Goal: Leave review/rating: Leave review/rating

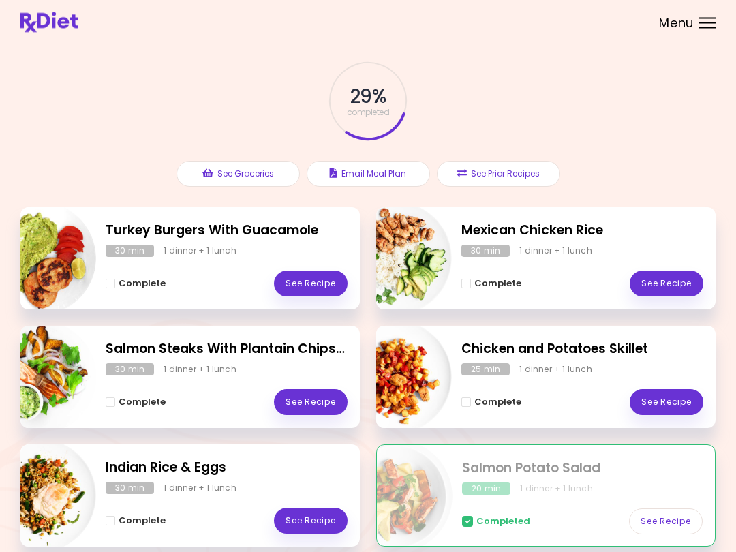
scroll to position [42, 0]
click at [317, 292] on link "See Recipe" at bounding box center [311, 283] width 74 height 26
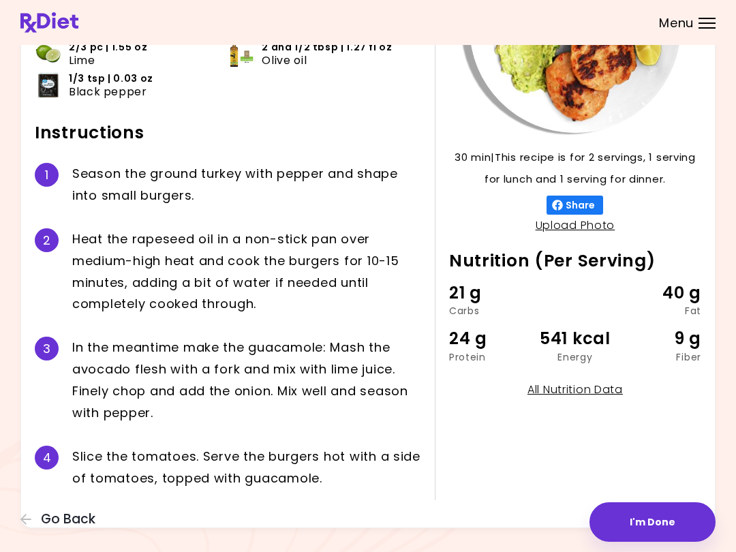
scroll to position [186, 0]
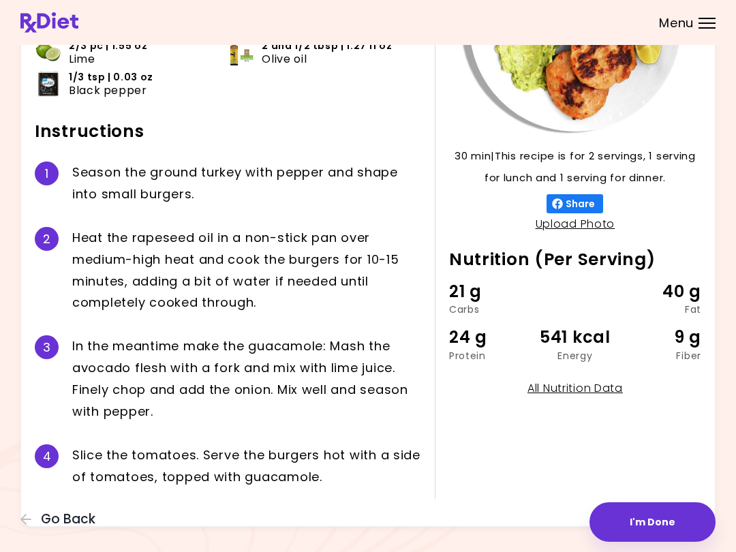
click at [462, 422] on div "30 min 30 min | This recipe is for 2 servings, 1 serving for lunch and 1 servin…" at bounding box center [568, 209] width 266 height 578
click at [551, 502] on button "I'm Done" at bounding box center [652, 522] width 126 height 40
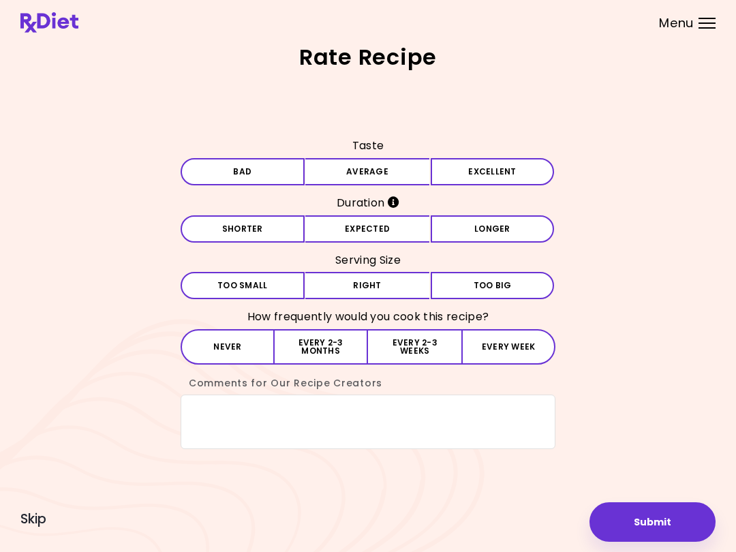
click at [503, 174] on button "Excellent" at bounding box center [492, 171] width 124 height 27
click at [364, 238] on button "Expected" at bounding box center [367, 228] width 124 height 27
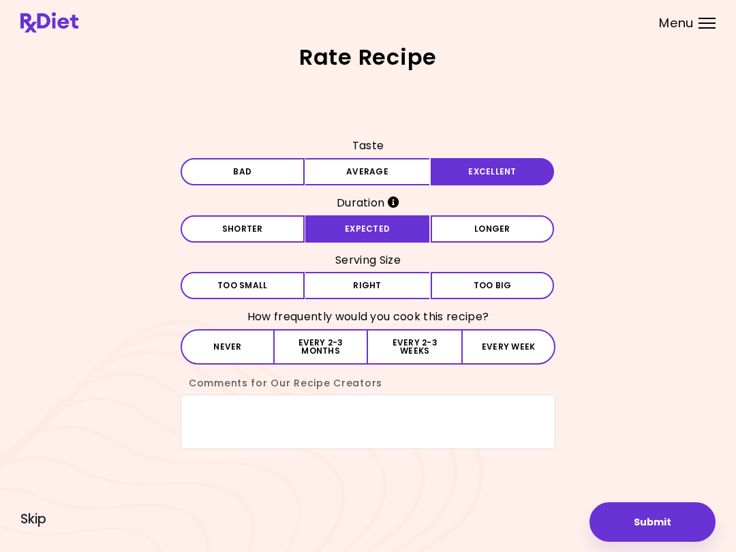
click at [373, 294] on button "Right" at bounding box center [367, 285] width 124 height 27
click at [428, 362] on button "Every 2-3 weeks" at bounding box center [414, 346] width 93 height 35
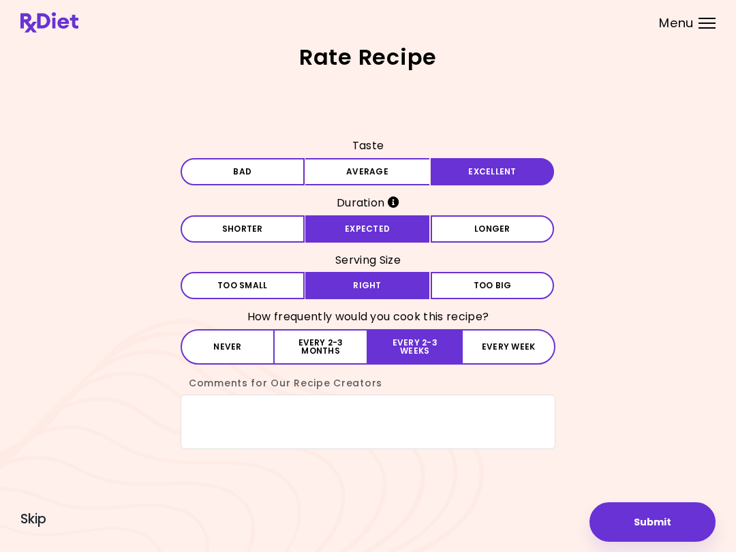
click at [520, 347] on button "Every week" at bounding box center [508, 346] width 94 height 35
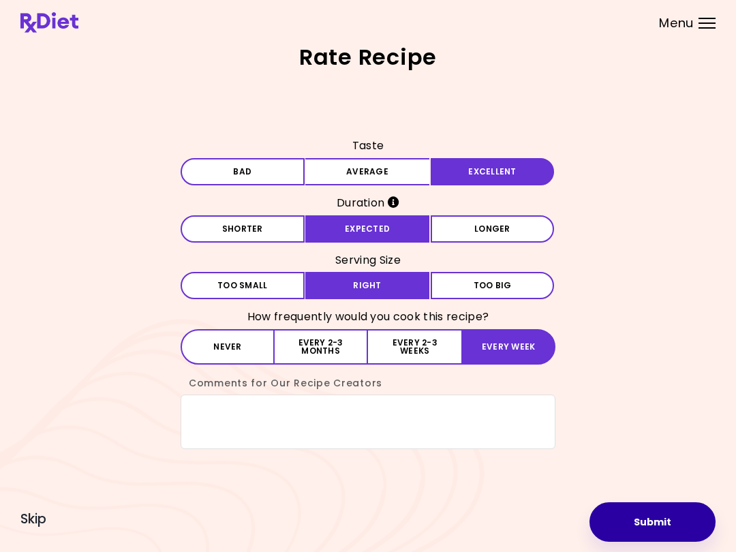
click at [551, 525] on button "Submit" at bounding box center [652, 522] width 126 height 40
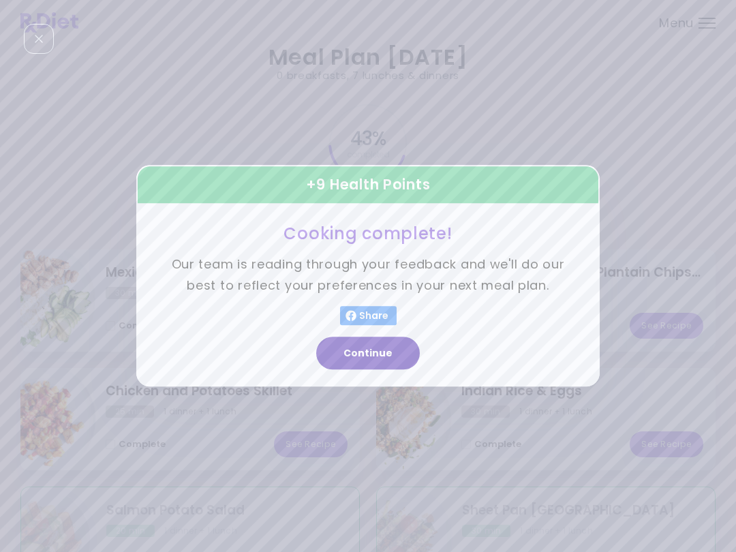
click at [377, 363] on button "Continue" at bounding box center [368, 353] width 104 height 33
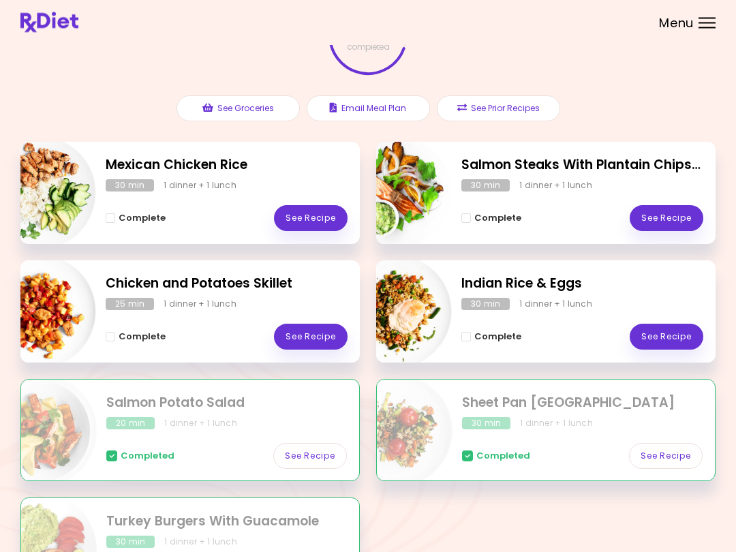
scroll to position [108, 0]
